Goal: Task Accomplishment & Management: Manage account settings

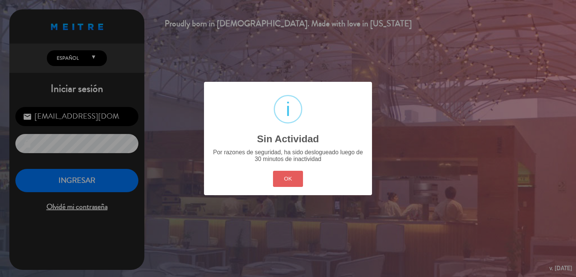
click at [285, 176] on button "OK" at bounding box center [288, 179] width 30 height 16
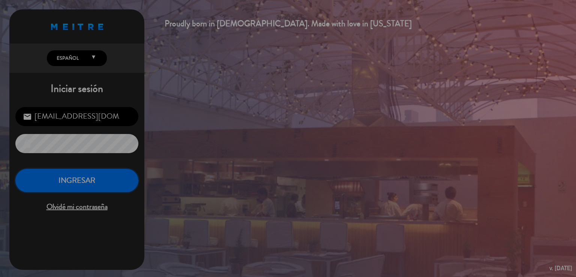
click at [68, 189] on button "INGRESAR" at bounding box center [76, 181] width 123 height 24
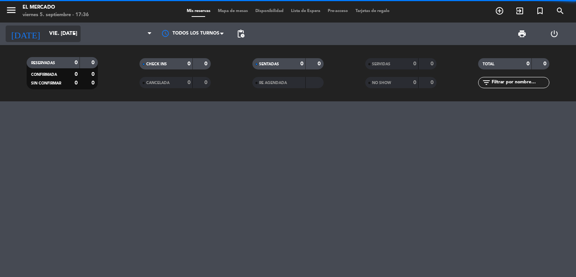
click at [64, 35] on input "vie. [DATE]" at bounding box center [80, 33] width 71 height 13
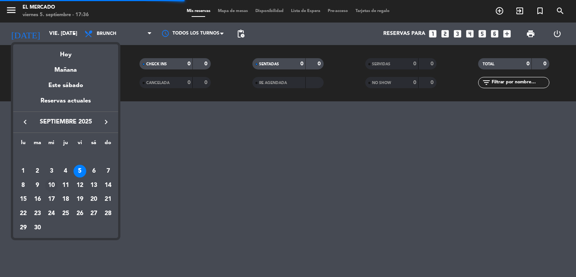
click at [51, 181] on div "10" at bounding box center [51, 185] width 13 height 13
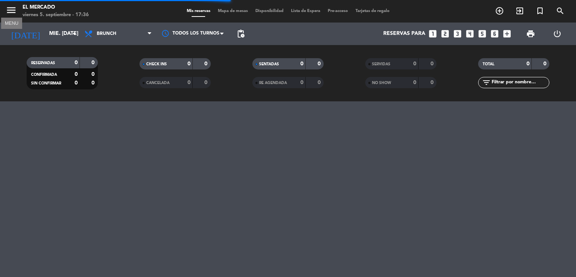
click at [9, 13] on icon "menu" at bounding box center [11, 9] width 11 height 11
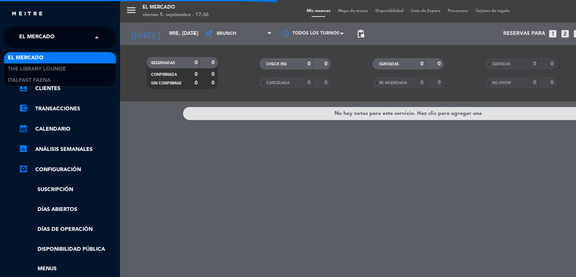
click at [82, 39] on input "text" at bounding box center [60, 38] width 91 height 16
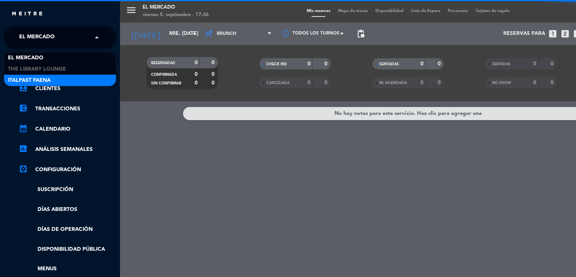
click at [64, 79] on div "Italpast Faena" at bounding box center [60, 80] width 112 height 11
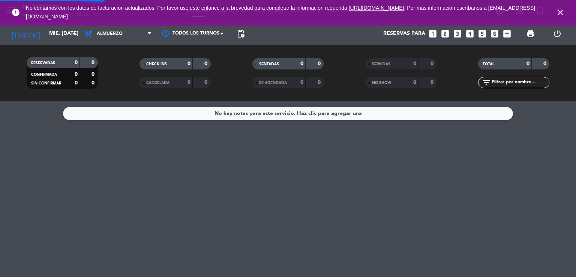
click at [134, 37] on span "Almuerzo" at bounding box center [118, 33] width 75 height 16
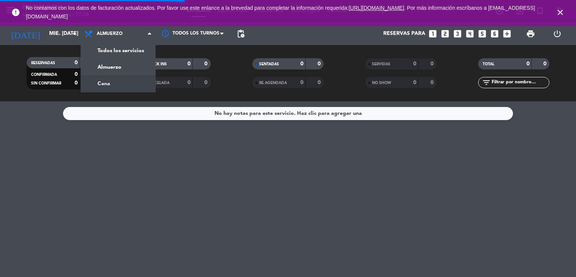
click at [116, 95] on div "RESERVADAS 0 0 CONFIRMADA 0 0 SIN CONFIRMAR 0 0 CHECK INS 0 0 CANCELADA 0 0 SEN…" at bounding box center [288, 73] width 576 height 56
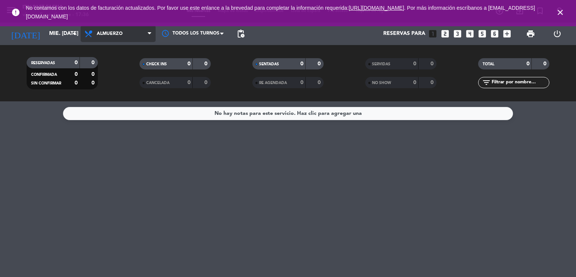
click at [114, 29] on span "Almuerzo" at bounding box center [118, 33] width 75 height 16
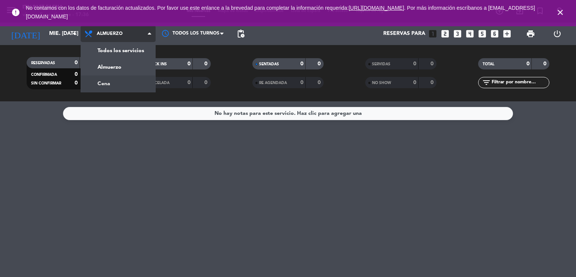
click at [112, 84] on div "menu Italpast Faena viernes 5. septiembre - 17:36 Mis reservas Mapa de mesas Di…" at bounding box center [288, 50] width 576 height 101
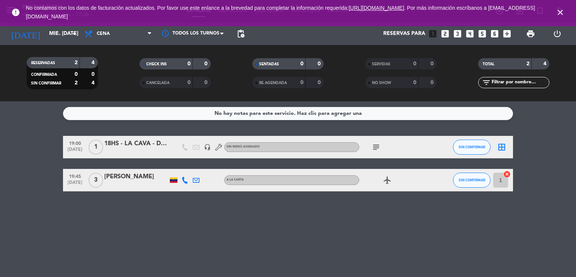
click at [378, 145] on icon "subject" at bounding box center [375, 146] width 9 height 9
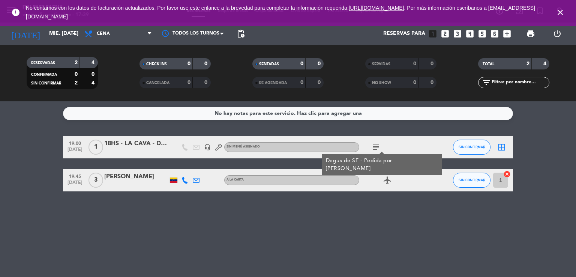
click at [559, 12] on icon "close" at bounding box center [559, 12] width 9 height 9
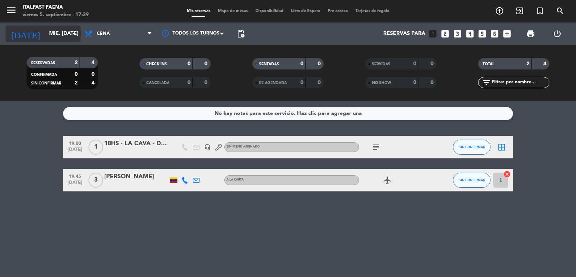
click at [45, 29] on input "mié. [DATE]" at bounding box center [80, 33] width 71 height 13
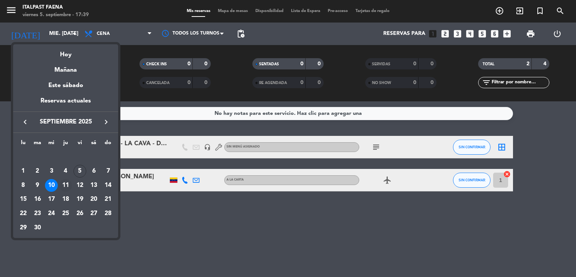
click at [62, 189] on div "11" at bounding box center [65, 185] width 13 height 13
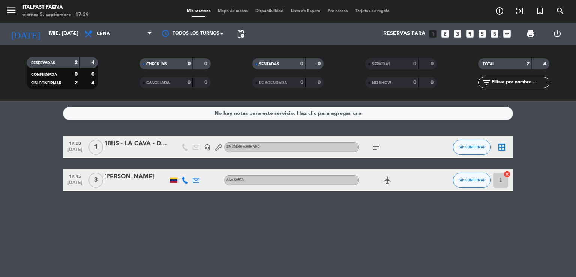
type input "[DEMOGRAPHIC_DATA] [DATE]"
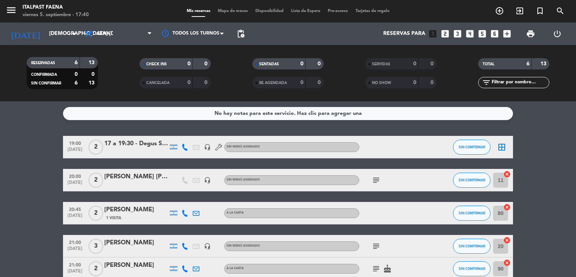
click at [37, 174] on bookings-row "19:00 [DATE] 2 17 a 19:30 - Degus SE - LA CAVA - Planner [PERSON_NAME] headset_…" at bounding box center [288, 219] width 576 height 166
click at [537, 11] on icon "turned_in_not" at bounding box center [539, 10] width 9 height 9
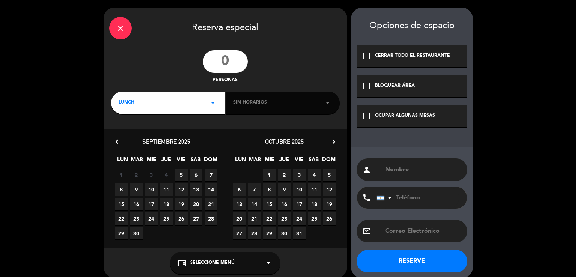
click at [222, 63] on input "number" at bounding box center [225, 61] width 45 height 22
type input "16"
click at [179, 106] on div "LUNCH arrow_drop_down" at bounding box center [168, 102] width 114 height 22
click at [125, 137] on div "Cena" at bounding box center [167, 133] width 99 height 7
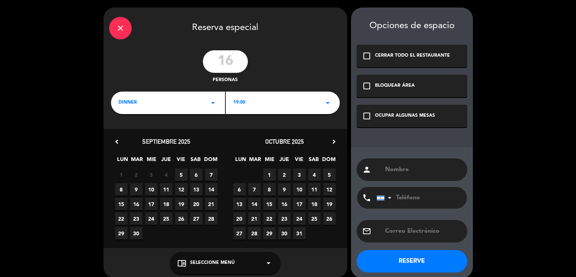
click at [163, 190] on span "11" at bounding box center [166, 189] width 12 height 12
click at [398, 125] on div "check_box_outline_blank OCUPAR ALGUNAS MESAS" at bounding box center [411, 116] width 111 height 22
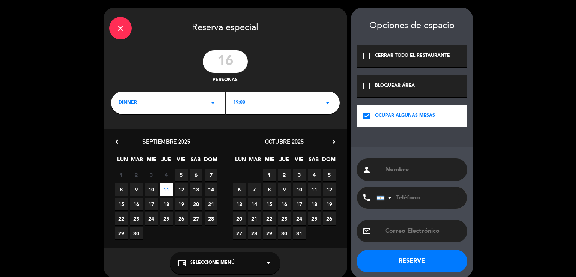
click at [407, 165] on input "text" at bounding box center [422, 169] width 77 height 10
type input "CAVA - [PERSON_NAME]"
click at [434, 253] on button "RESERVE" at bounding box center [411, 261] width 111 height 22
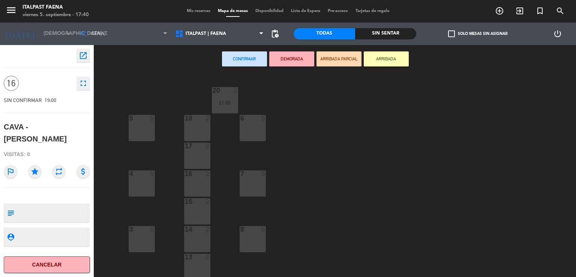
click at [81, 57] on icon "open_in_new" at bounding box center [83, 55] width 9 height 9
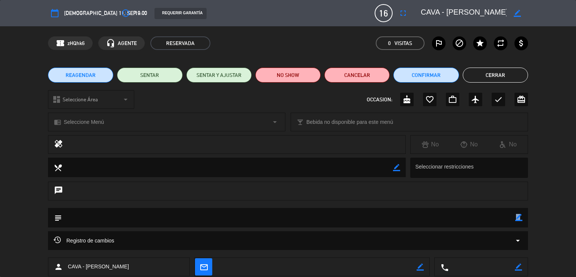
drag, startPoint x: 519, startPoint y: 215, endPoint x: 492, endPoint y: 214, distance: 26.3
click at [492, 214] on div "subject border_color" at bounding box center [288, 217] width 480 height 19
click at [492, 214] on textarea at bounding box center [288, 217] width 453 height 19
click at [518, 217] on icon "border_color" at bounding box center [518, 217] width 7 height 7
click at [502, 217] on textarea at bounding box center [288, 217] width 453 height 19
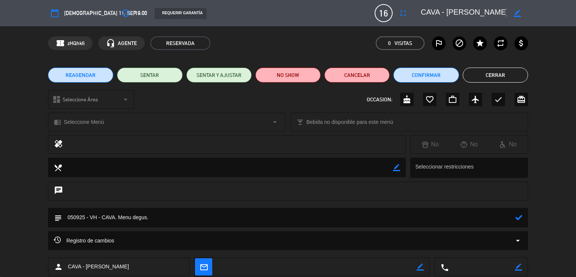
type textarea "050925 - VH - CAVA. Menu degus."
click at [515, 217] on icon at bounding box center [518, 217] width 7 height 7
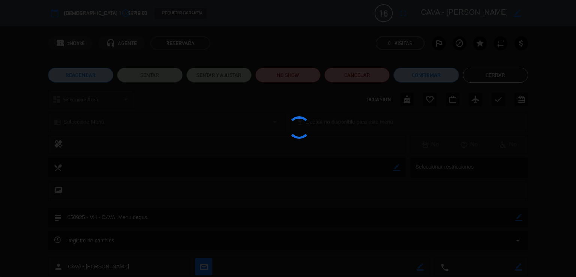
type textarea "050925 - VH - CAVA. Menu degus."
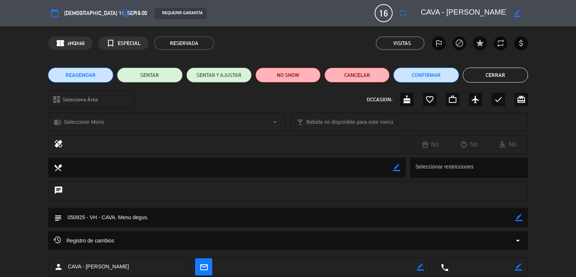
click at [489, 78] on button "Cerrar" at bounding box center [494, 74] width 65 height 15
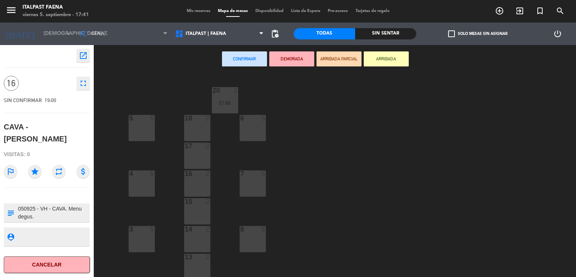
click at [198, 10] on span "Mis reservas" at bounding box center [198, 11] width 31 height 4
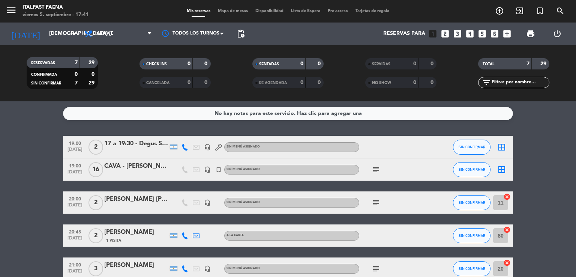
click at [113, 171] on div at bounding box center [136, 174] width 64 height 6
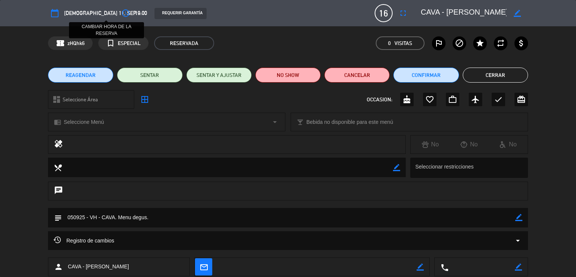
click at [121, 17] on icon "access_time" at bounding box center [125, 13] width 9 height 9
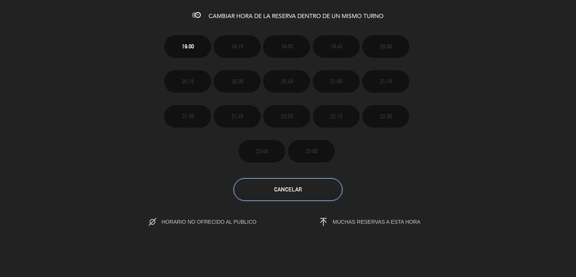
click at [291, 196] on button "Cancelar" at bounding box center [287, 189] width 109 height 22
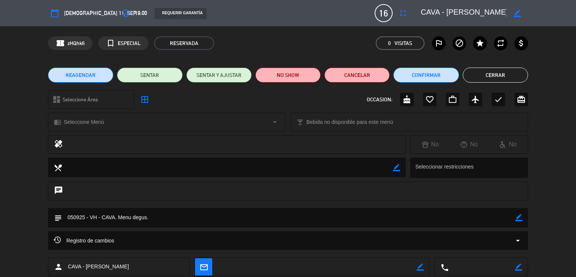
click at [93, 75] on span "REAGENDAR" at bounding box center [81, 75] width 30 height 8
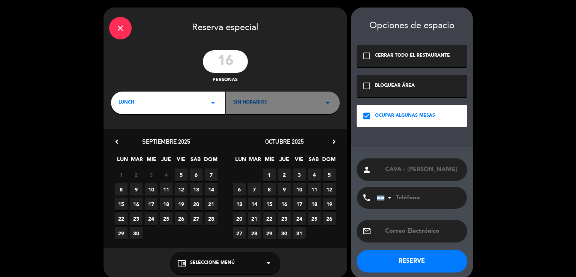
click at [162, 102] on div "LUNCH arrow_drop_down" at bounding box center [168, 102] width 114 height 22
click at [156, 135] on div "Cena" at bounding box center [167, 133] width 99 height 7
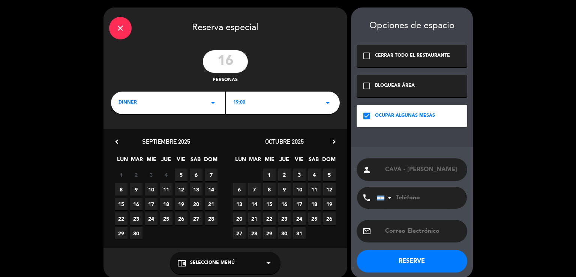
click at [168, 190] on span "11" at bounding box center [166, 189] width 12 height 12
click at [242, 112] on div "19:00 arrow_drop_down" at bounding box center [283, 102] width 114 height 22
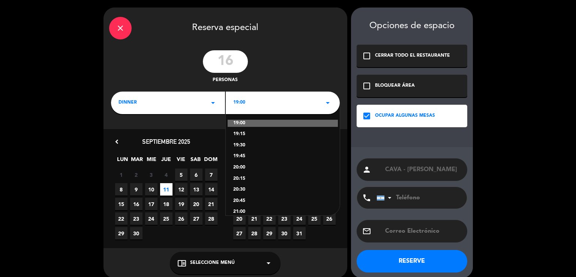
click at [245, 165] on div "20:00" at bounding box center [282, 167] width 99 height 7
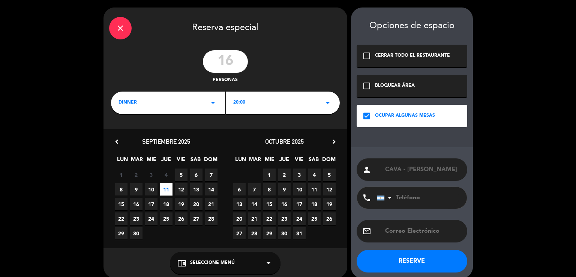
click at [385, 254] on button "RESERVE" at bounding box center [411, 261] width 111 height 22
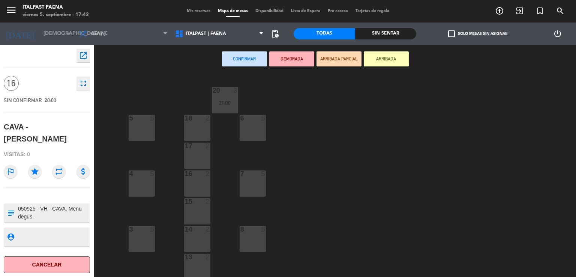
click at [193, 9] on span "Mis reservas" at bounding box center [198, 11] width 31 height 4
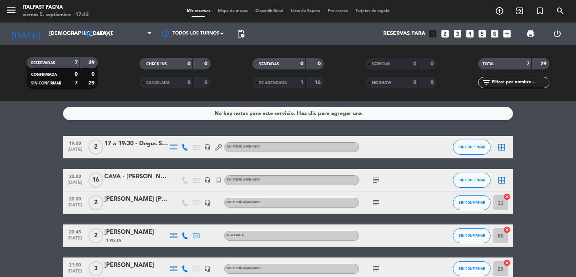
click at [377, 179] on icon "subject" at bounding box center [375, 179] width 9 height 9
